Goal: Check status: Check status

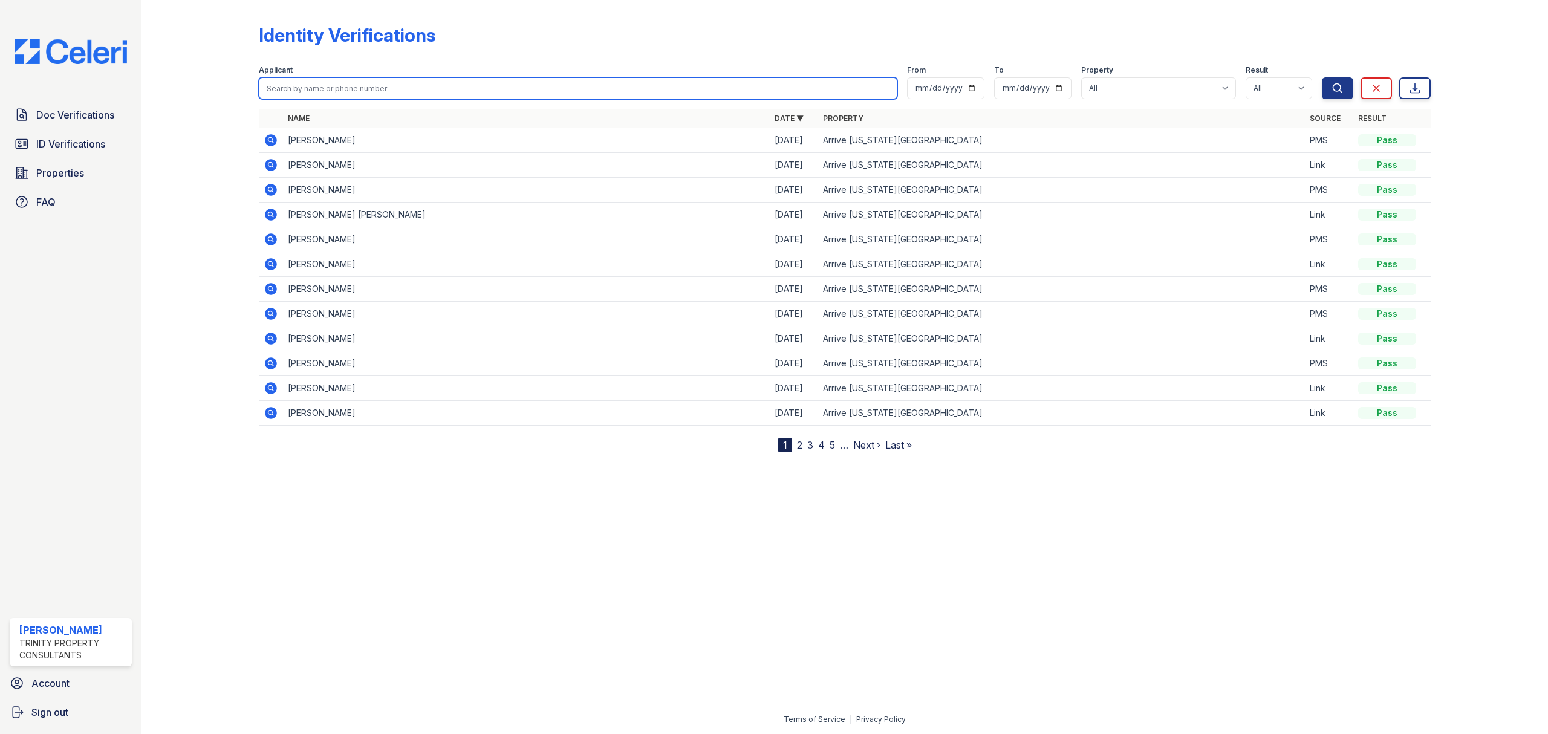
click at [385, 88] on input "search" at bounding box center [578, 88] width 639 height 22
type input "russell"
click at [1322, 77] on button "Search" at bounding box center [1337, 88] width 31 height 22
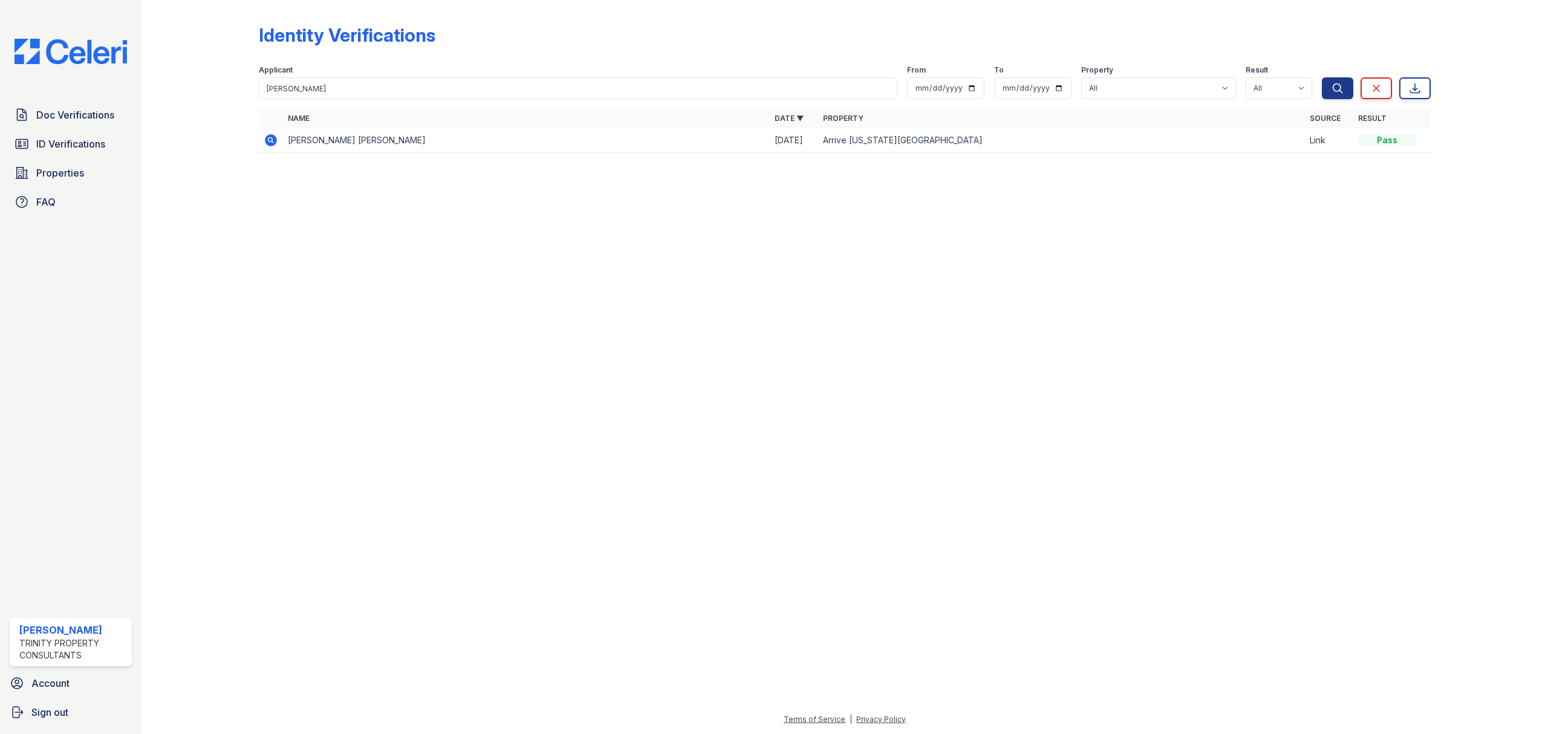
click at [272, 140] on icon at bounding box center [271, 140] width 15 height 15
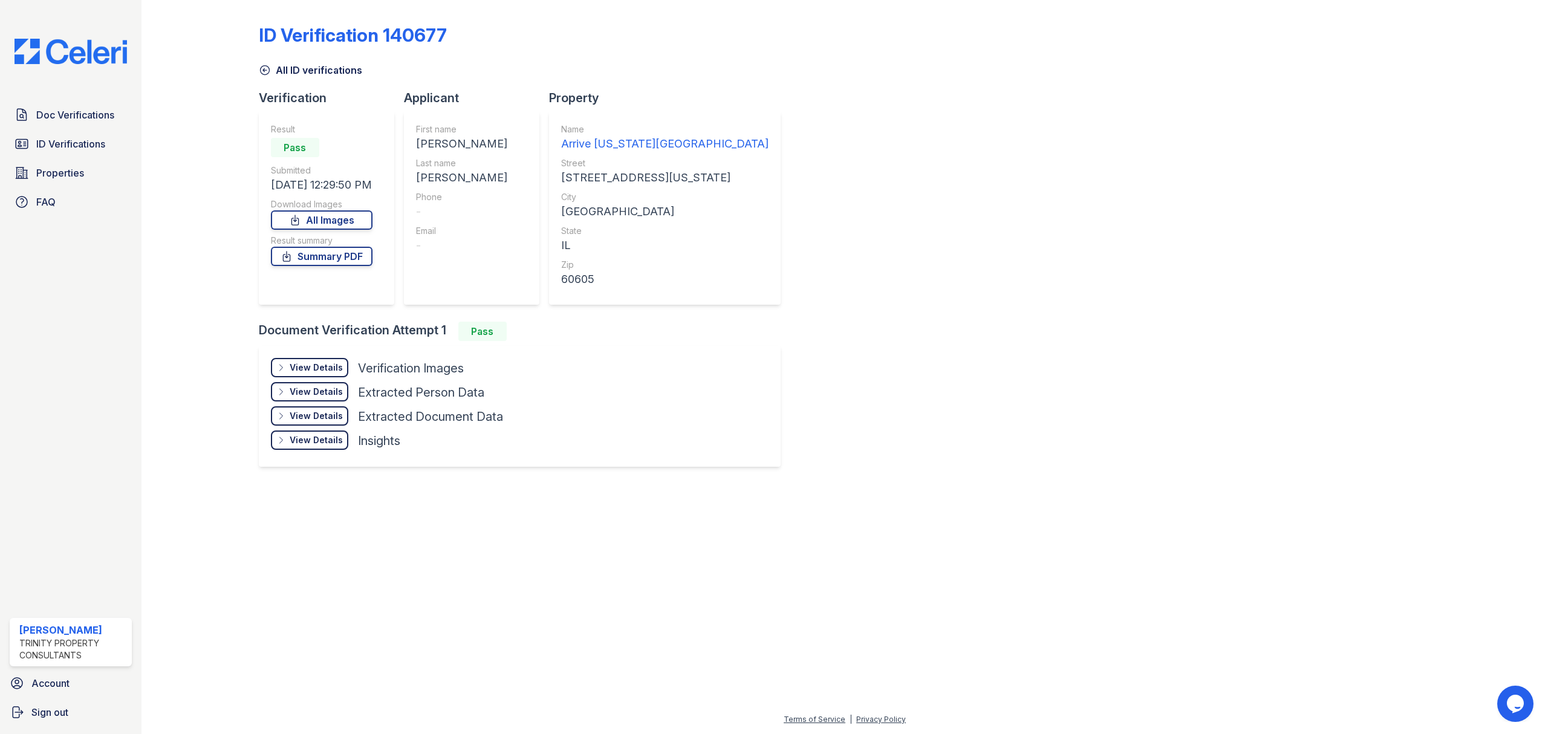
click at [334, 366] on div "View Details" at bounding box center [316, 368] width 53 height 12
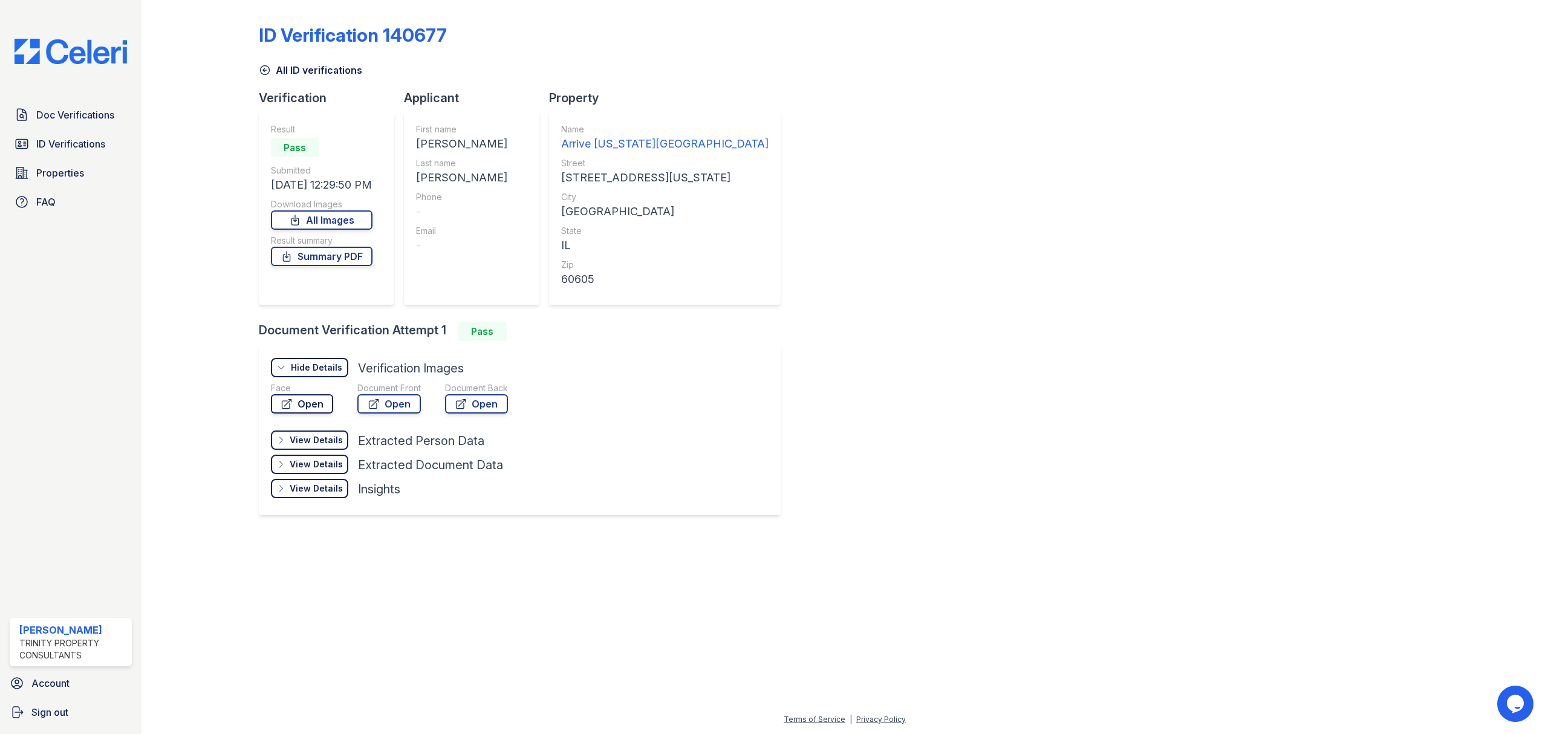
click at [308, 400] on link "Open" at bounding box center [302, 403] width 62 height 19
click at [392, 404] on link "Open" at bounding box center [388, 403] width 63 height 19
